Goal: Find specific page/section: Find specific page/section

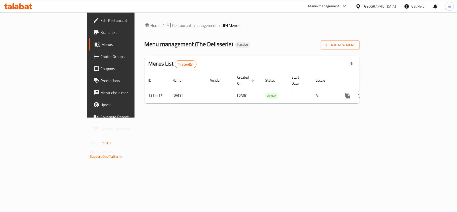
click at [172, 27] on span "Restaurants management" at bounding box center [194, 25] width 45 height 6
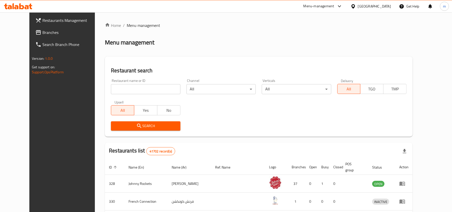
click at [120, 84] on input "search" at bounding box center [145, 89] width 69 height 10
click at [31, 28] on link "Branches" at bounding box center [68, 32] width 74 height 12
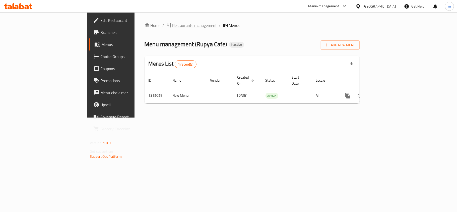
click at [172, 28] on span "Restaurants management" at bounding box center [194, 25] width 45 height 6
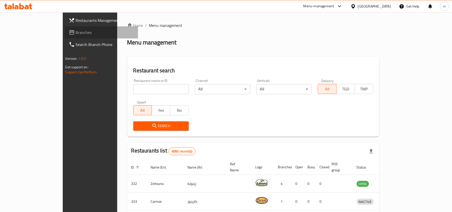
click at [76, 34] on span "Branches" at bounding box center [105, 32] width 58 height 6
